Goal: Information Seeking & Learning: Learn about a topic

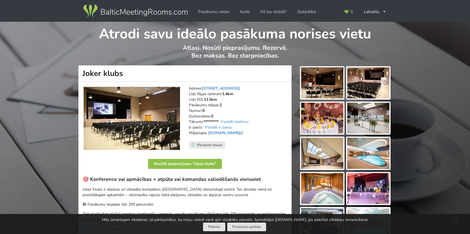
click at [318, 91] on img at bounding box center [322, 82] width 42 height 31
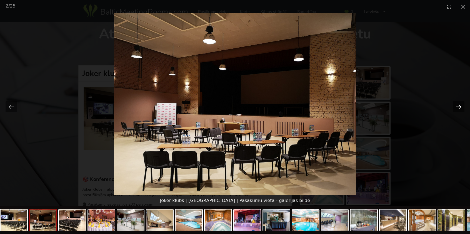
click at [460, 106] on button "Next slide" at bounding box center [459, 106] width 12 height 11
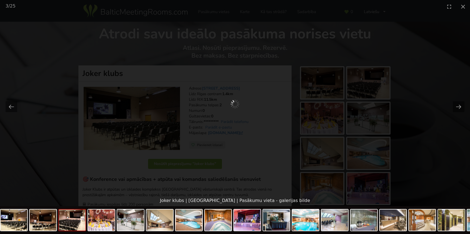
click at [413, 79] on div at bounding box center [235, 104] width 470 height 182
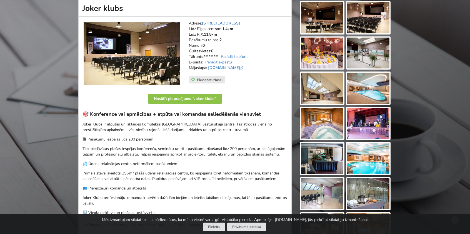
scroll to position [83, 0]
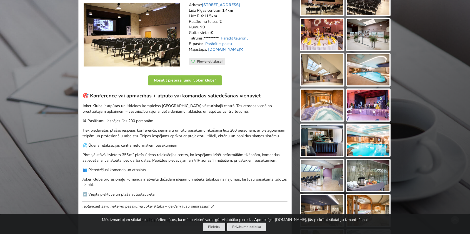
click at [364, 102] on img at bounding box center [368, 104] width 42 height 31
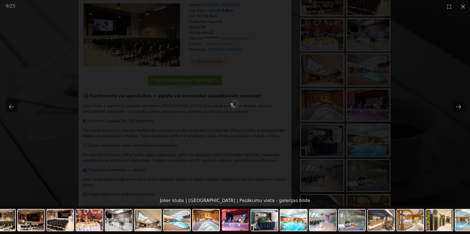
click at [424, 88] on div at bounding box center [235, 104] width 470 height 182
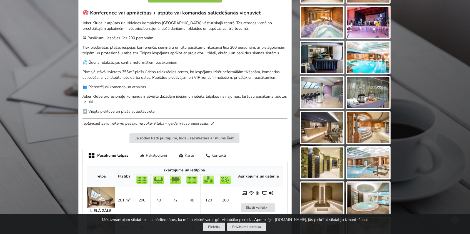
scroll to position [167, 0]
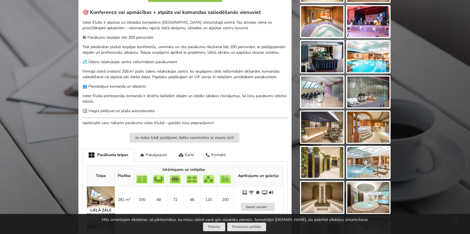
click at [329, 127] on img at bounding box center [322, 126] width 42 height 31
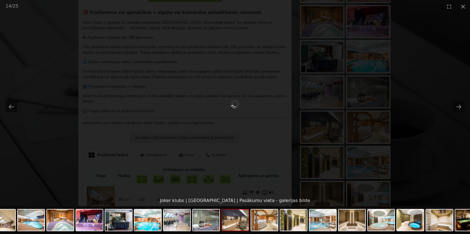
scroll to position [0, 0]
click at [408, 125] on div at bounding box center [235, 104] width 470 height 182
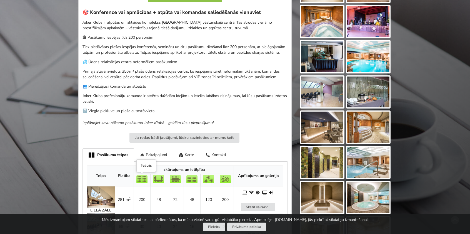
click at [139, 180] on img at bounding box center [141, 179] width 11 height 8
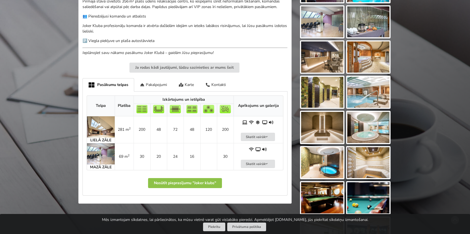
scroll to position [250, 0]
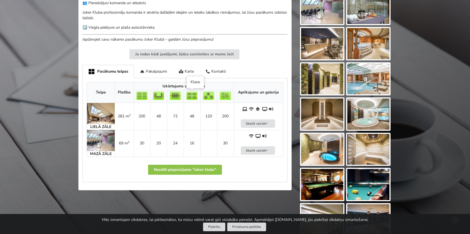
click at [193, 96] on img at bounding box center [191, 95] width 11 height 8
click at [107, 110] on img at bounding box center [101, 113] width 28 height 21
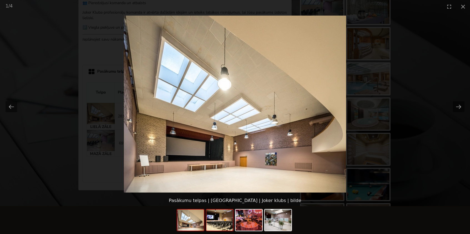
click at [220, 220] on img at bounding box center [219, 219] width 27 height 21
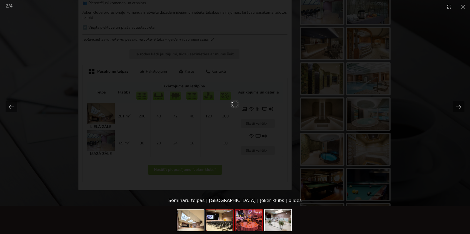
click at [248, 223] on img at bounding box center [249, 219] width 27 height 21
click at [276, 226] on img at bounding box center [278, 219] width 27 height 21
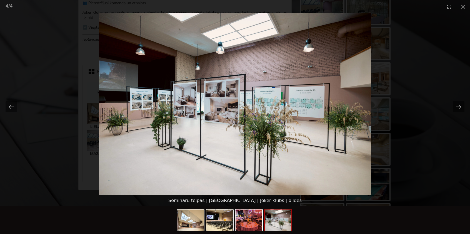
scroll to position [0, 0]
click at [428, 151] on picture at bounding box center [235, 104] width 470 height 182
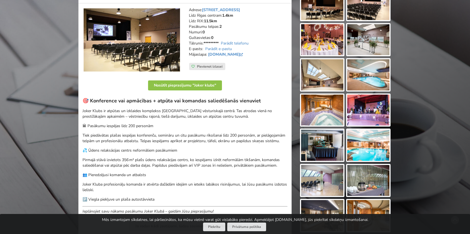
scroll to position [24, 0]
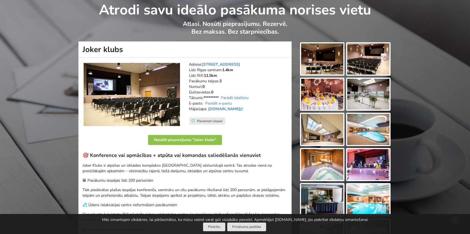
click at [318, 56] on img at bounding box center [322, 58] width 42 height 31
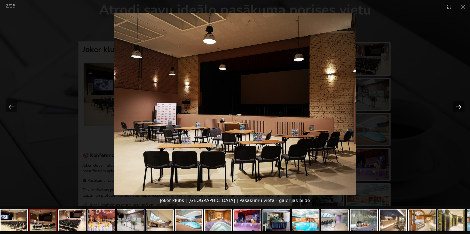
click at [457, 104] on button "Next slide" at bounding box center [459, 106] width 12 height 11
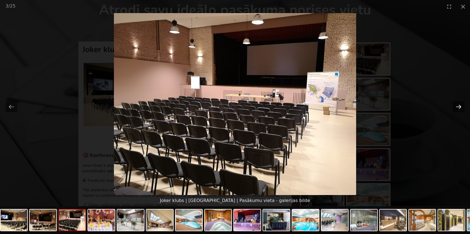
click at [460, 103] on button "Next slide" at bounding box center [459, 106] width 12 height 11
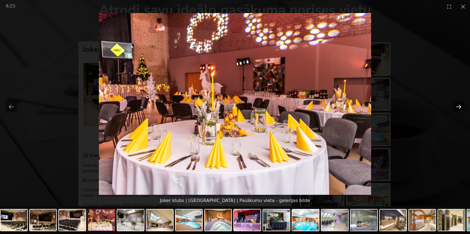
click at [461, 103] on button "Next slide" at bounding box center [459, 106] width 12 height 11
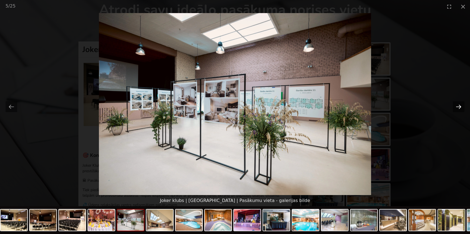
click at [461, 103] on button "Next slide" at bounding box center [459, 106] width 12 height 11
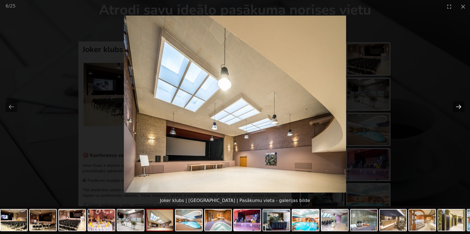
click at [461, 103] on button "Next slide" at bounding box center [459, 106] width 12 height 11
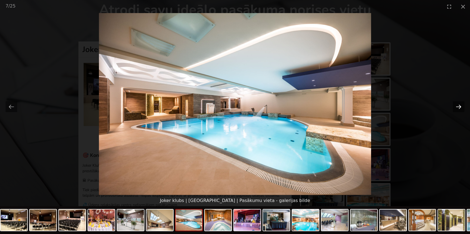
click at [461, 103] on button "Next slide" at bounding box center [459, 106] width 12 height 11
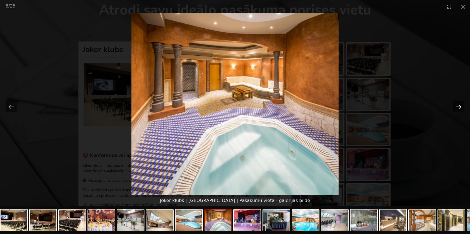
click at [461, 103] on button "Next slide" at bounding box center [459, 106] width 12 height 11
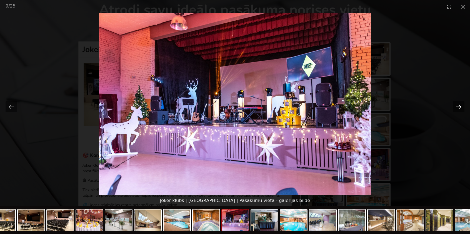
click at [461, 103] on button "Next slide" at bounding box center [459, 106] width 12 height 11
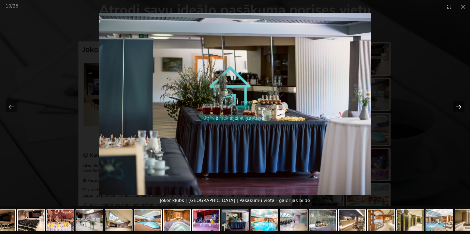
click at [461, 103] on button "Next slide" at bounding box center [459, 106] width 12 height 11
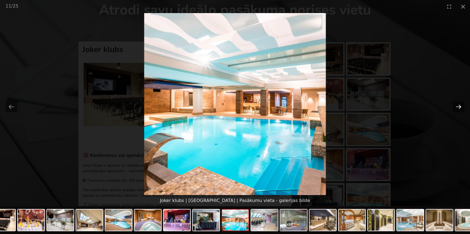
click at [461, 103] on button "Next slide" at bounding box center [459, 106] width 12 height 11
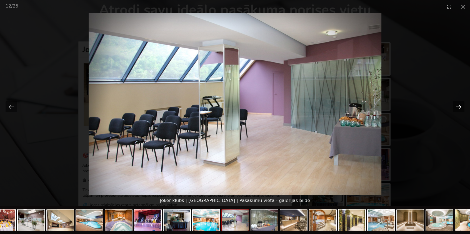
click at [461, 103] on button "Next slide" at bounding box center [459, 106] width 12 height 11
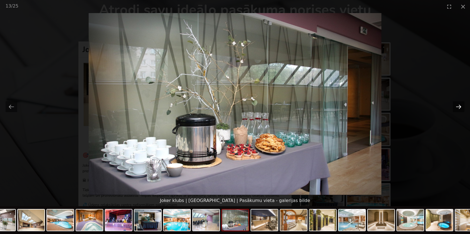
click at [461, 103] on button "Next slide" at bounding box center [459, 106] width 12 height 11
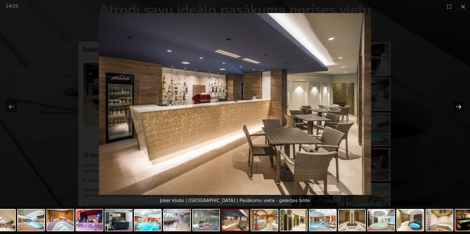
click at [461, 103] on button "Next slide" at bounding box center [459, 106] width 12 height 11
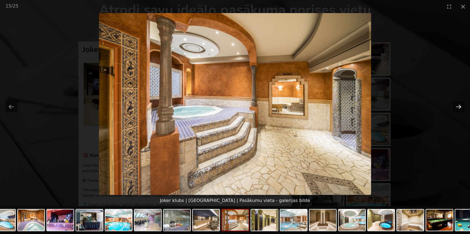
click at [461, 103] on button "Next slide" at bounding box center [459, 106] width 12 height 11
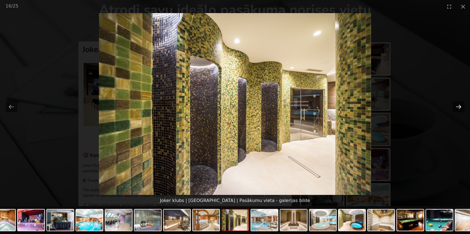
click at [461, 103] on button "Next slide" at bounding box center [459, 106] width 12 height 11
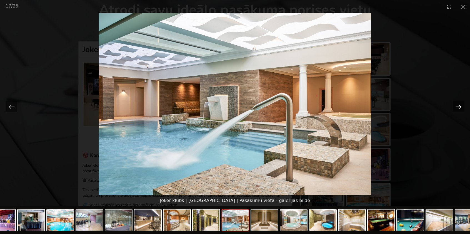
click at [461, 103] on button "Next slide" at bounding box center [459, 106] width 12 height 11
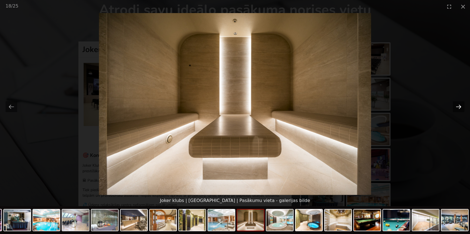
click at [461, 103] on button "Next slide" at bounding box center [459, 106] width 12 height 11
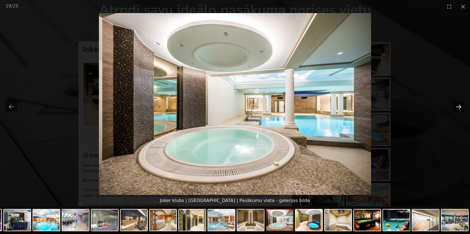
click at [461, 103] on button "Next slide" at bounding box center [459, 106] width 12 height 11
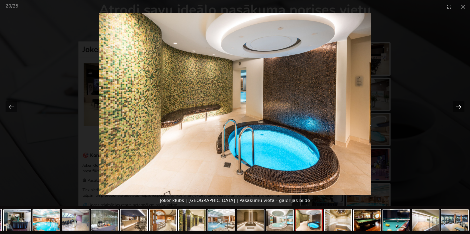
click at [458, 110] on button "Next slide" at bounding box center [459, 106] width 12 height 11
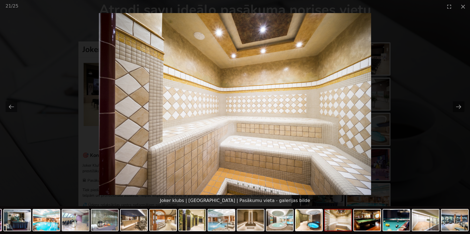
scroll to position [0, 0]
click at [445, 81] on picture at bounding box center [235, 104] width 470 height 182
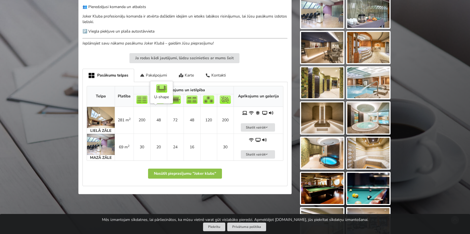
scroll to position [329, 0]
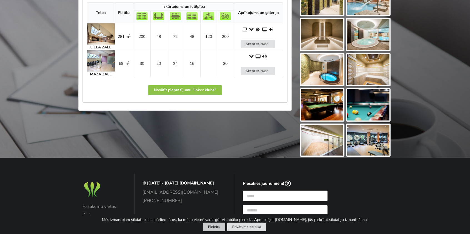
click at [215, 229] on button "Piekrītu" at bounding box center [214, 226] width 22 height 9
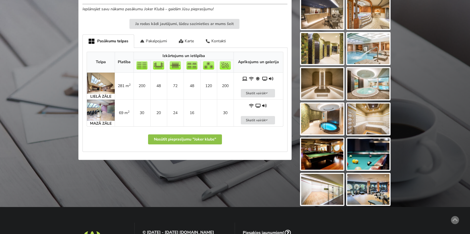
scroll to position [246, 0]
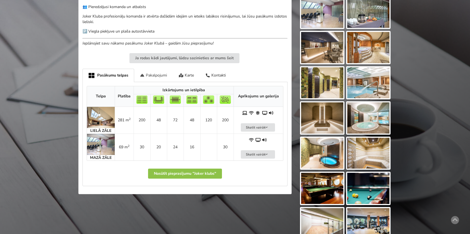
click at [156, 72] on div "Pakalpojumi" at bounding box center [153, 75] width 39 height 13
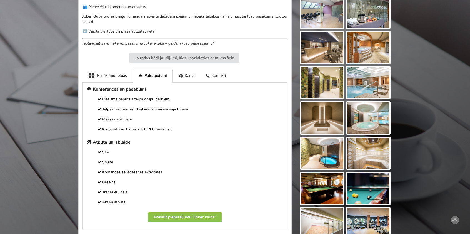
click at [187, 74] on div "Karte" at bounding box center [186, 76] width 27 height 14
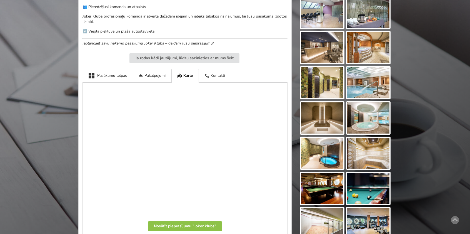
click at [218, 76] on div "Kontakti" at bounding box center [215, 76] width 32 height 14
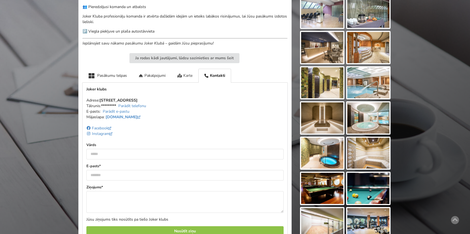
click at [182, 76] on div "Karte" at bounding box center [184, 76] width 27 height 14
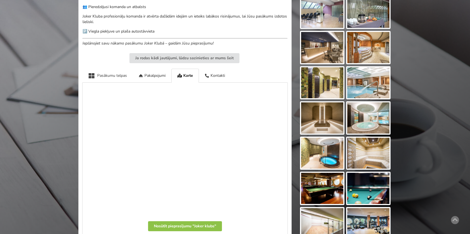
click at [91, 75] on icon at bounding box center [91, 76] width 7 height 6
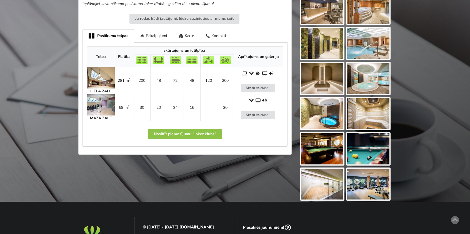
scroll to position [218, 0]
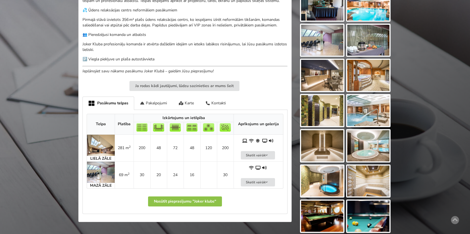
click at [101, 170] on img at bounding box center [101, 171] width 28 height 21
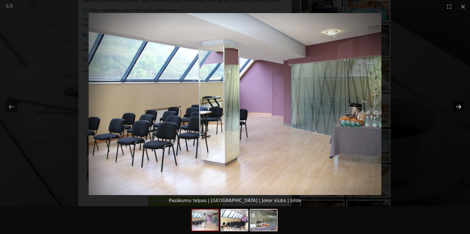
click at [456, 104] on button "Next slide" at bounding box center [459, 106] width 12 height 11
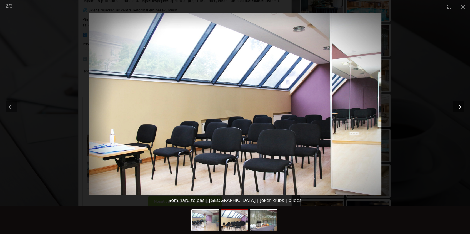
click at [456, 104] on button "Next slide" at bounding box center [459, 106] width 12 height 11
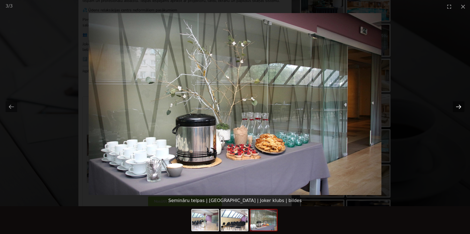
click at [456, 104] on button "Next slide" at bounding box center [459, 106] width 12 height 11
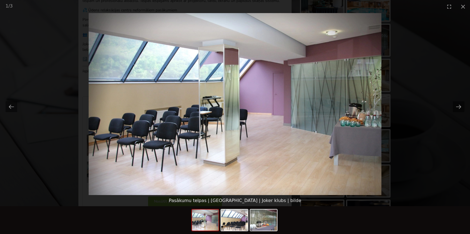
click at [436, 81] on picture at bounding box center [235, 104] width 470 height 182
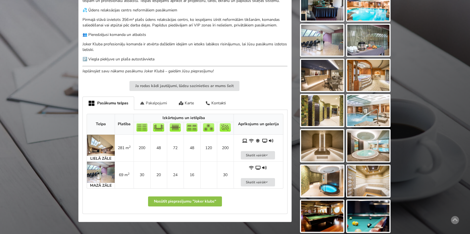
click at [157, 104] on div "Pakalpojumi" at bounding box center [153, 102] width 39 height 13
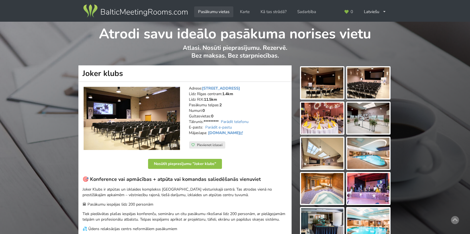
click at [211, 12] on link "Pasākumu vietas" at bounding box center [213, 11] width 39 height 11
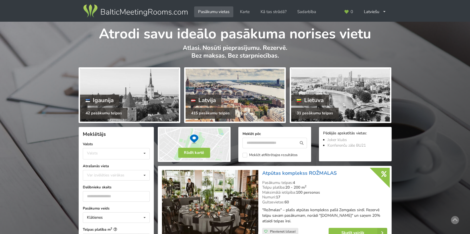
click at [221, 99] on div "Latvija" at bounding box center [204, 99] width 36 height 11
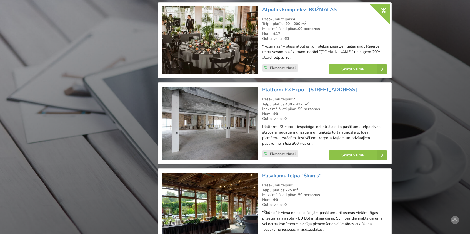
scroll to position [722, 0]
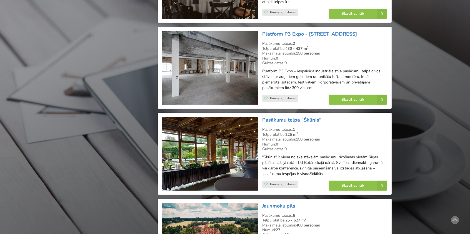
drag, startPoint x: 363, startPoint y: 177, endPoint x: 328, endPoint y: 127, distance: 61.6
click at [328, 132] on div "Telpu platība: 225 m 2" at bounding box center [324, 134] width 125 height 5
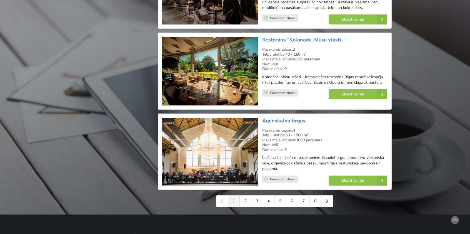
scroll to position [1250, 0]
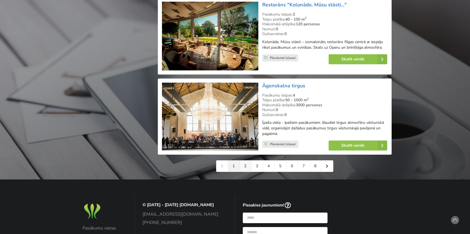
click at [246, 161] on link "2" at bounding box center [246, 165] width 12 height 11
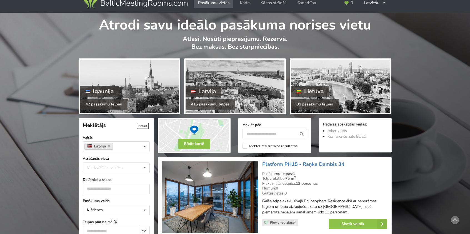
scroll to position [28, 0]
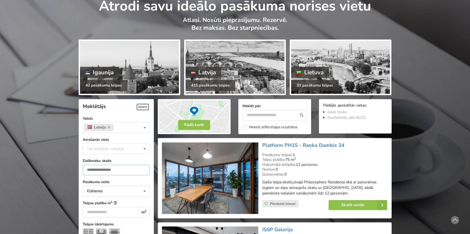
click at [105, 167] on input "number" at bounding box center [116, 169] width 67 height 11
type input "*"
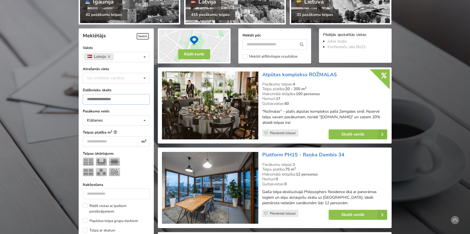
scroll to position [124, 0]
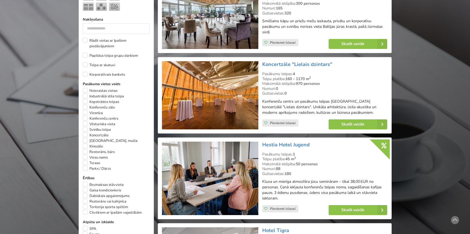
scroll to position [291, 0]
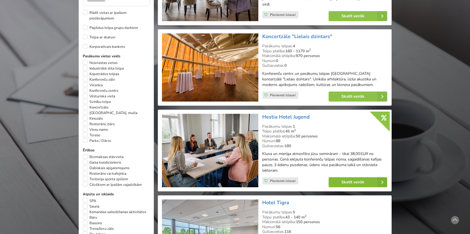
type input "**"
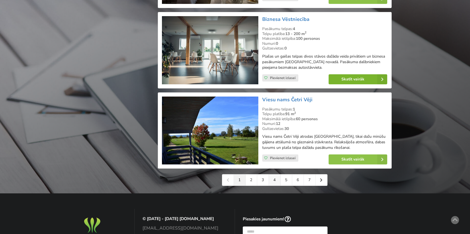
scroll to position [1208, 0]
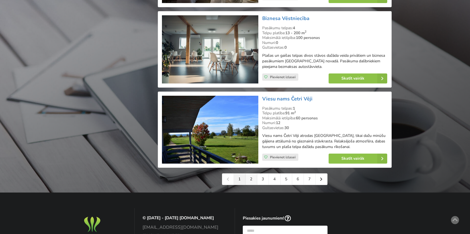
click at [252, 178] on link "2" at bounding box center [252, 178] width 12 height 11
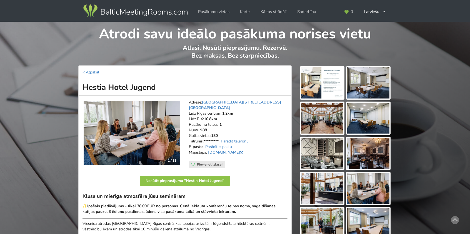
click at [364, 83] on img at bounding box center [368, 82] width 42 height 31
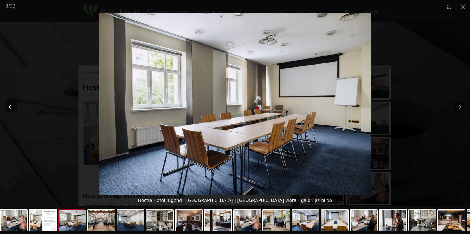
click at [12, 109] on button "Previous slide" at bounding box center [12, 106] width 12 height 11
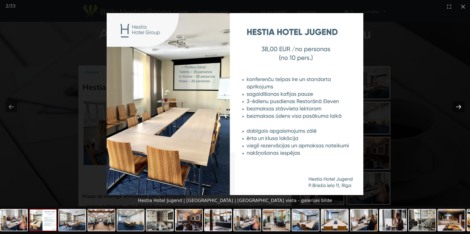
click at [459, 106] on button "Next slide" at bounding box center [459, 106] width 12 height 11
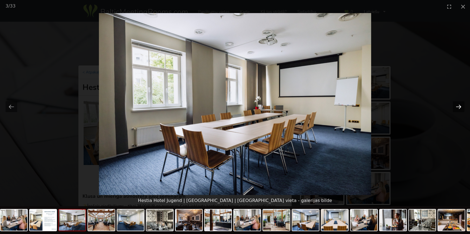
click at [459, 106] on button "Next slide" at bounding box center [459, 106] width 12 height 11
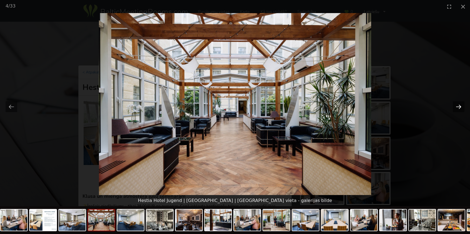
click at [459, 106] on button "Next slide" at bounding box center [459, 106] width 12 height 11
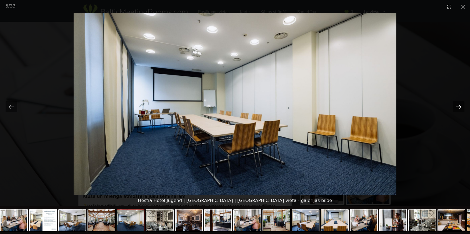
click at [459, 106] on button "Next slide" at bounding box center [459, 106] width 12 height 11
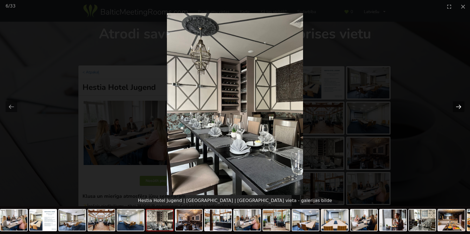
click at [459, 106] on button "Next slide" at bounding box center [459, 106] width 12 height 11
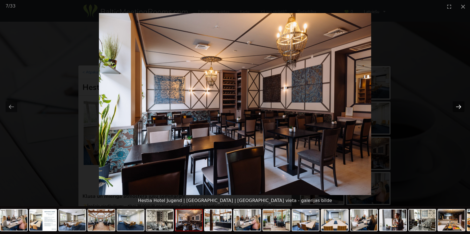
click at [459, 106] on button "Next slide" at bounding box center [459, 106] width 12 height 11
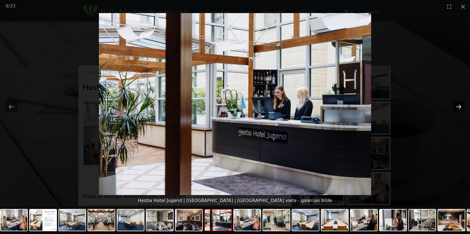
click at [458, 107] on button "Next slide" at bounding box center [459, 106] width 12 height 11
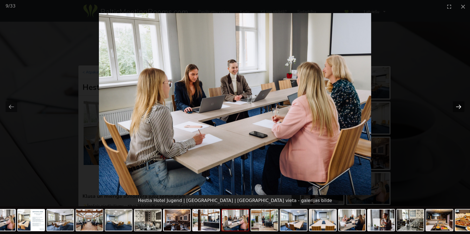
click at [458, 107] on button "Next slide" at bounding box center [459, 106] width 12 height 11
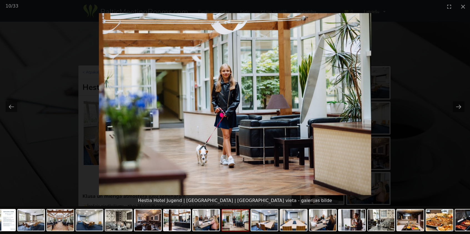
click at [430, 84] on picture at bounding box center [235, 104] width 470 height 182
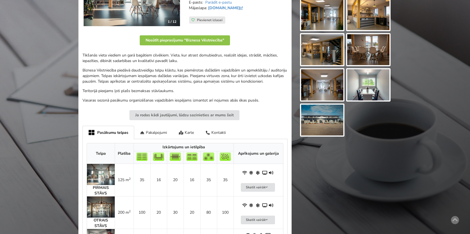
scroll to position [167, 0]
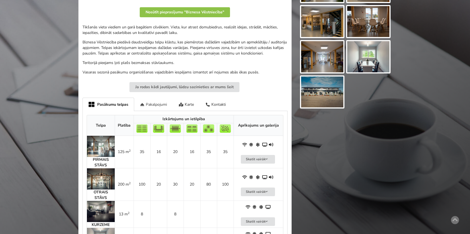
click at [150, 110] on div "Pakalpojumi" at bounding box center [153, 104] width 39 height 13
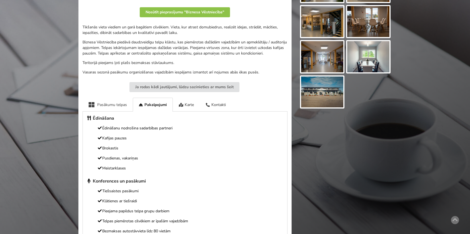
click at [98, 107] on div "Pasākumu telpas" at bounding box center [108, 105] width 50 height 14
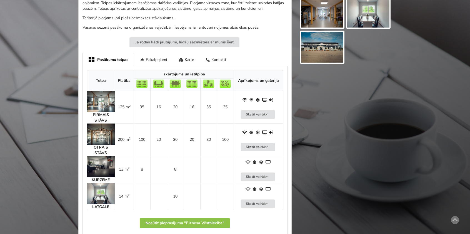
scroll to position [222, 0]
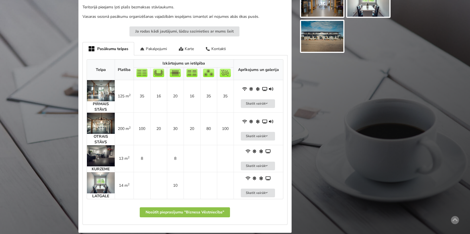
click at [104, 98] on img at bounding box center [101, 90] width 28 height 21
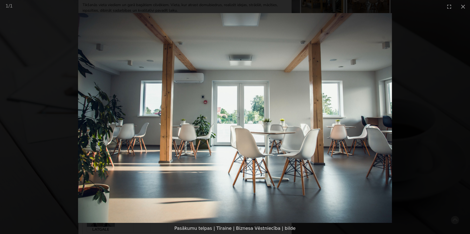
scroll to position [194, 0]
click at [169, 165] on img at bounding box center [235, 117] width 314 height 209
click at [446, 163] on picture at bounding box center [235, 117] width 470 height 209
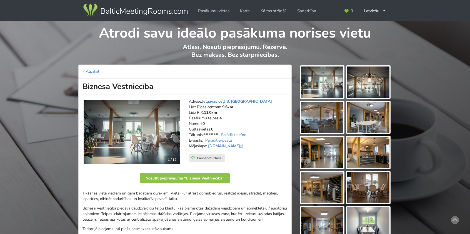
scroll to position [0, 0]
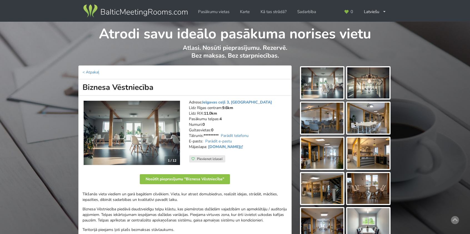
click at [171, 132] on img at bounding box center [132, 133] width 96 height 64
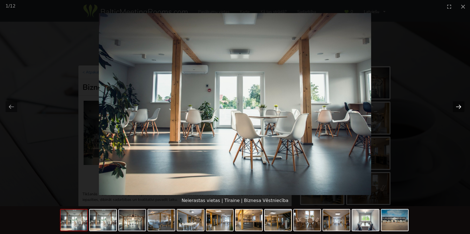
click at [454, 105] on button "Next slide" at bounding box center [459, 106] width 12 height 11
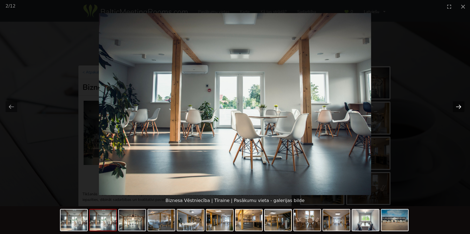
click at [456, 105] on button "Next slide" at bounding box center [459, 106] width 12 height 11
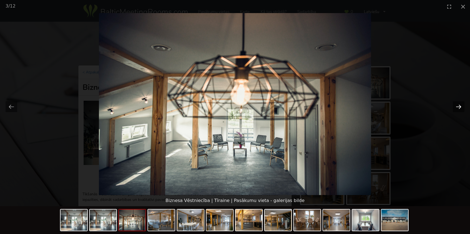
click at [456, 105] on button "Next slide" at bounding box center [459, 106] width 12 height 11
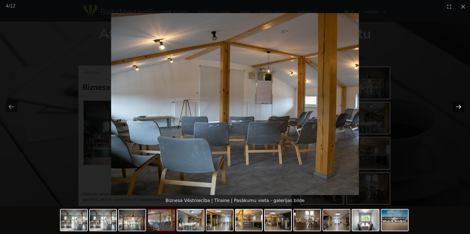
click at [456, 105] on button "Next slide" at bounding box center [459, 106] width 12 height 11
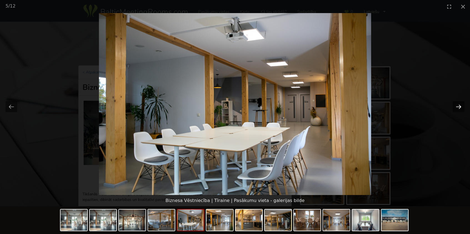
click at [456, 105] on button "Next slide" at bounding box center [459, 106] width 12 height 11
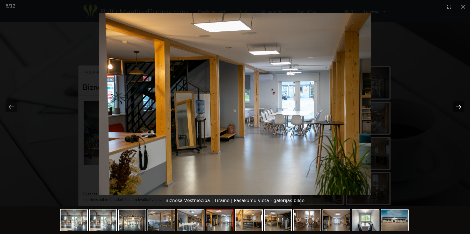
click at [456, 105] on button "Next slide" at bounding box center [459, 106] width 12 height 11
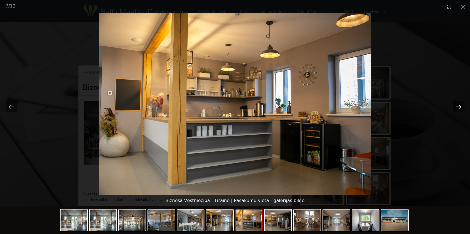
click at [456, 105] on button "Next slide" at bounding box center [459, 106] width 12 height 11
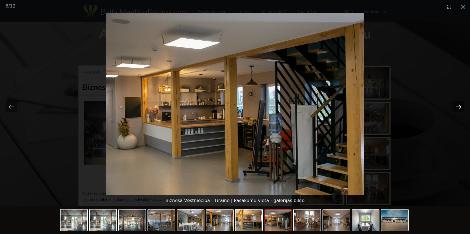
click at [456, 105] on button "Next slide" at bounding box center [459, 106] width 12 height 11
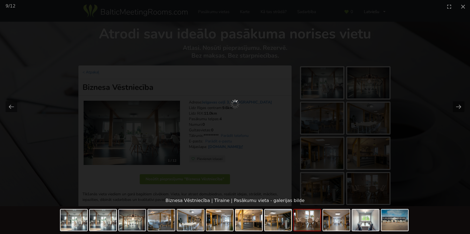
click at [419, 50] on div at bounding box center [235, 104] width 470 height 182
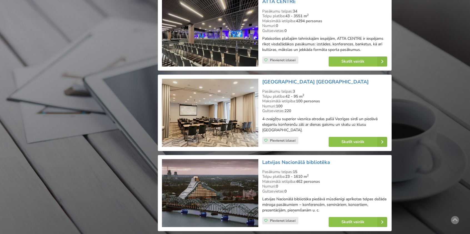
scroll to position [1320, 0]
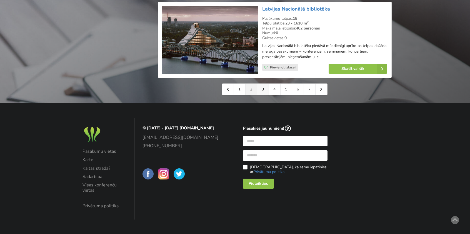
click at [262, 88] on link "3" at bounding box center [263, 89] width 12 height 11
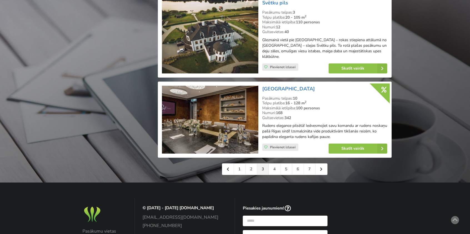
scroll to position [1278, 0]
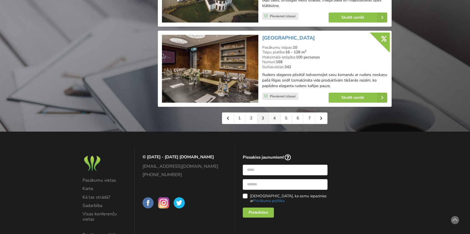
click at [279, 114] on link "4" at bounding box center [275, 118] width 12 height 11
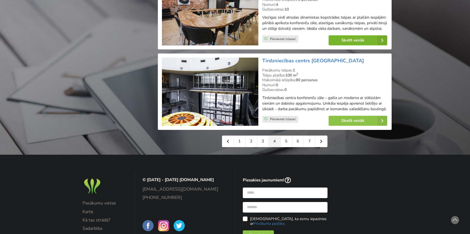
scroll to position [1278, 0]
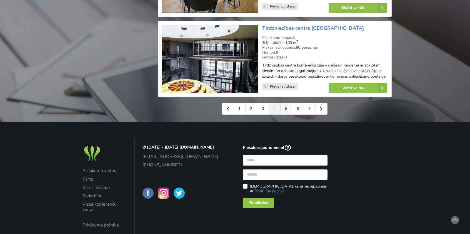
click at [284, 113] on link "5" at bounding box center [287, 108] width 12 height 11
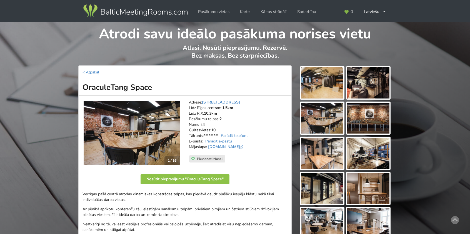
click at [316, 88] on img at bounding box center [322, 82] width 42 height 31
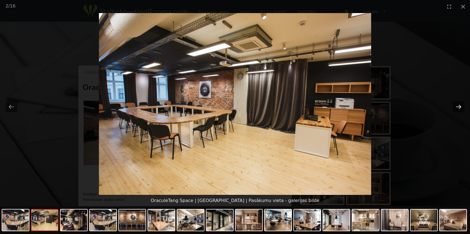
click at [459, 107] on button "Next slide" at bounding box center [459, 106] width 12 height 11
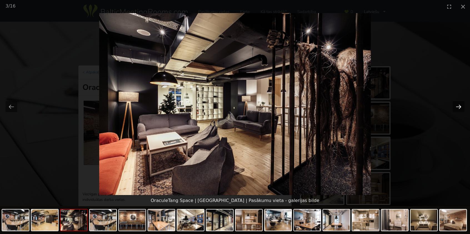
click at [459, 107] on button "Next slide" at bounding box center [459, 106] width 12 height 11
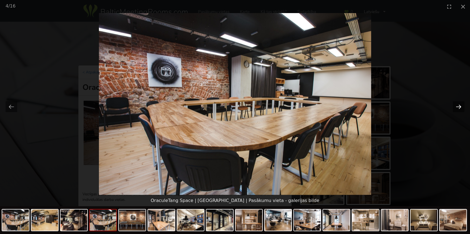
click at [459, 106] on button "Next slide" at bounding box center [459, 106] width 12 height 11
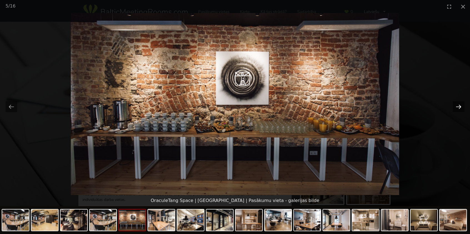
click at [459, 106] on button "Next slide" at bounding box center [459, 106] width 12 height 11
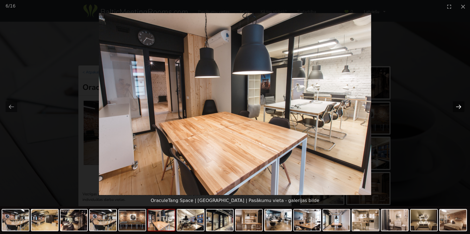
click at [459, 106] on button "Next slide" at bounding box center [459, 106] width 12 height 11
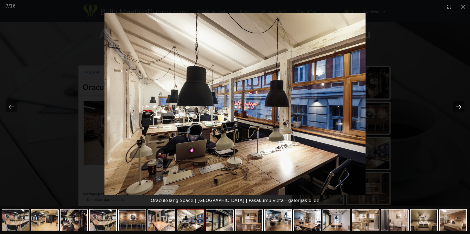
click at [459, 106] on button "Next slide" at bounding box center [459, 106] width 12 height 11
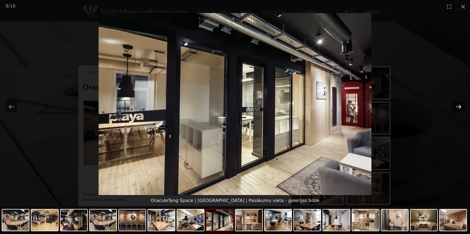
click at [459, 106] on button "Next slide" at bounding box center [459, 106] width 12 height 11
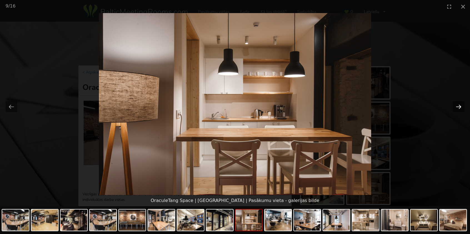
click at [459, 106] on button "Next slide" at bounding box center [459, 106] width 12 height 11
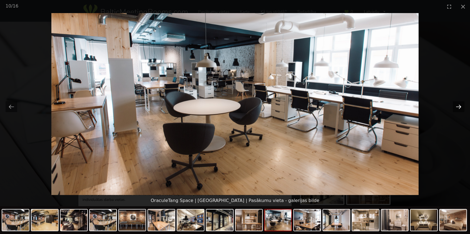
click at [459, 106] on button "Next slide" at bounding box center [459, 106] width 12 height 11
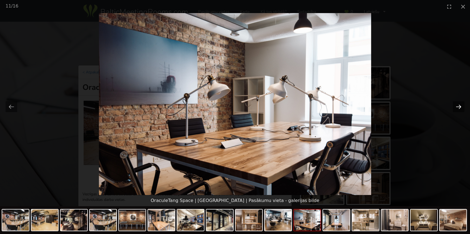
click at [459, 106] on button "Next slide" at bounding box center [459, 106] width 12 height 11
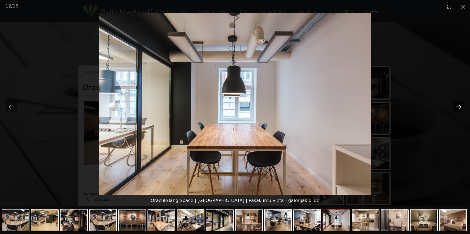
click at [459, 106] on button "Next slide" at bounding box center [459, 106] width 12 height 11
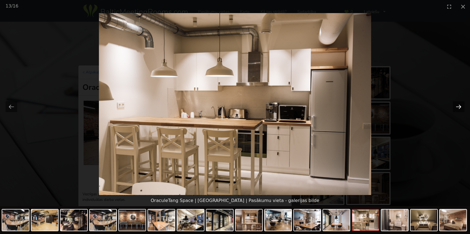
click at [459, 106] on button "Next slide" at bounding box center [459, 106] width 12 height 11
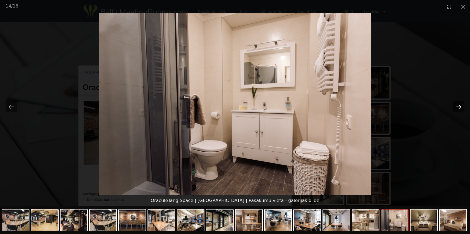
click at [459, 106] on button "Next slide" at bounding box center [459, 106] width 12 height 11
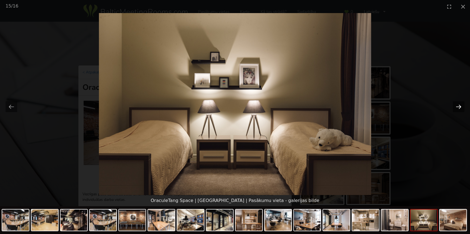
click at [458, 104] on button "Next slide" at bounding box center [459, 106] width 12 height 11
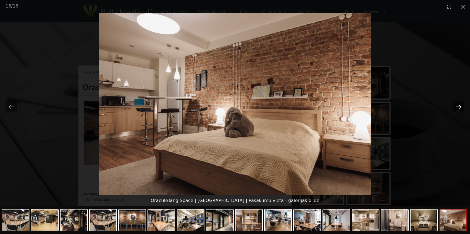
click at [456, 108] on button "Next slide" at bounding box center [459, 106] width 12 height 11
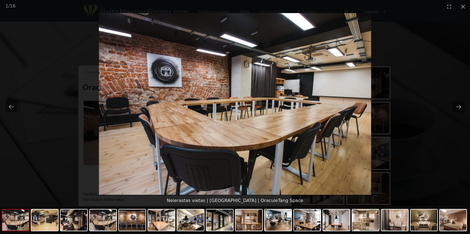
click at [435, 78] on picture at bounding box center [235, 104] width 470 height 182
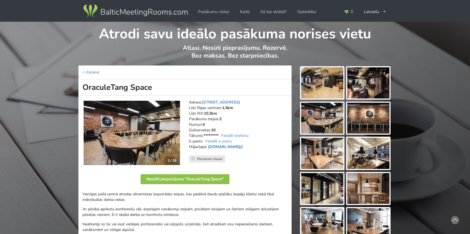
click at [244, 145] on link "www.oraculetangspace.lv" at bounding box center [226, 146] width 36 height 5
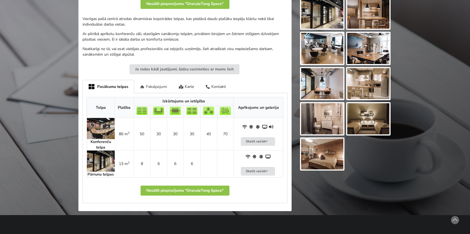
scroll to position [194, 0]
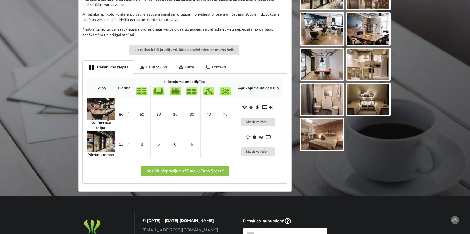
click at [154, 68] on div "Pakalpojumi" at bounding box center [153, 66] width 39 height 13
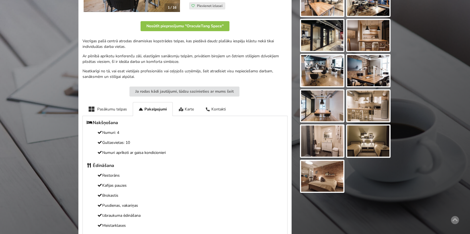
scroll to position [167, 0]
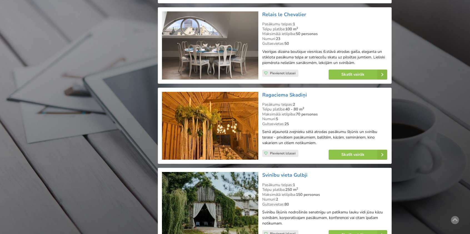
scroll to position [1250, 0]
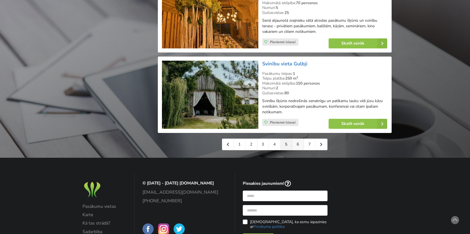
click at [296, 139] on link "6" at bounding box center [298, 144] width 12 height 11
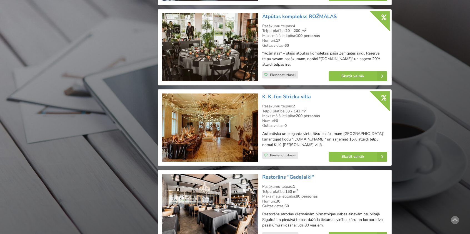
scroll to position [1194, 0]
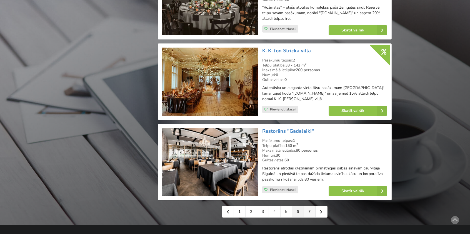
click at [309, 206] on link "7" at bounding box center [310, 211] width 12 height 11
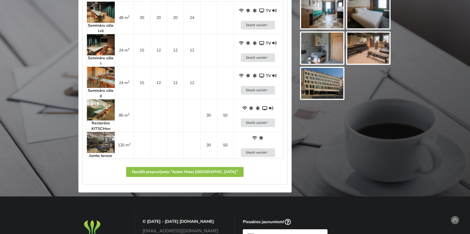
scroll to position [389, 0]
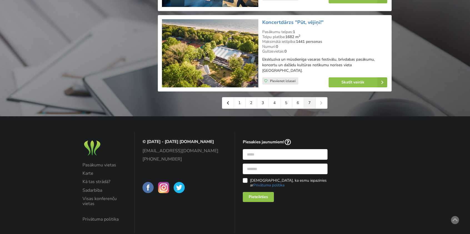
scroll to position [999, 0]
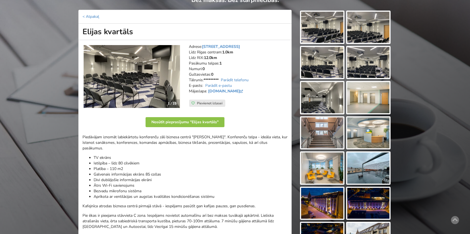
scroll to position [83, 0]
